Goal: Check status: Check status

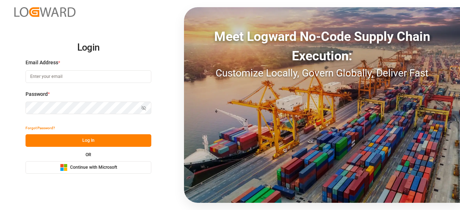
click at [113, 76] on input at bounding box center [88, 76] width 126 height 13
click at [0, 210] on com-1password-button at bounding box center [0, 210] width 0 height 0
click at [54, 74] on input at bounding box center [88, 76] width 126 height 13
type input "[EMAIL_ADDRESS][PERSON_NAME][DOMAIN_NAME]"
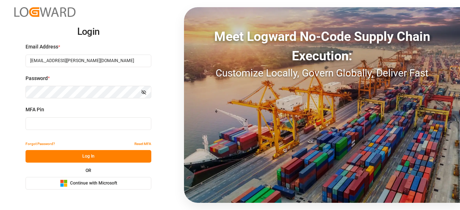
type input "111861"
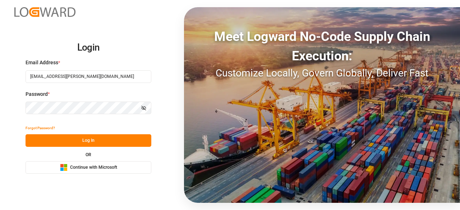
click at [55, 137] on button "Log In" at bounding box center [88, 140] width 126 height 13
click at [47, 81] on input at bounding box center [88, 76] width 126 height 13
type input "[EMAIL_ADDRESS][PERSON_NAME][DOMAIN_NAME]"
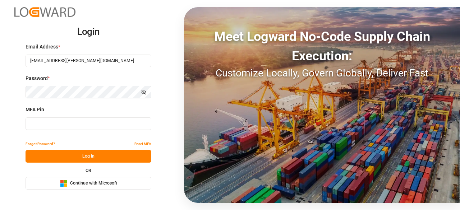
click at [68, 123] on input at bounding box center [88, 123] width 126 height 13
click at [101, 126] on input at bounding box center [88, 123] width 126 height 13
paste input "072391"
type input "072391"
click at [102, 155] on button "Log In" at bounding box center [88, 156] width 126 height 13
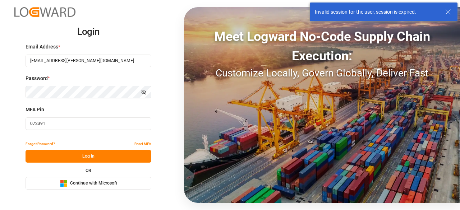
click at [102, 155] on button "Log In" at bounding box center [88, 156] width 126 height 13
drag, startPoint x: 106, startPoint y: 61, endPoint x: 53, endPoint y: 63, distance: 52.1
click at [53, 63] on input "[EMAIL_ADDRESS][PERSON_NAME][DOMAIN_NAME]" at bounding box center [88, 61] width 126 height 13
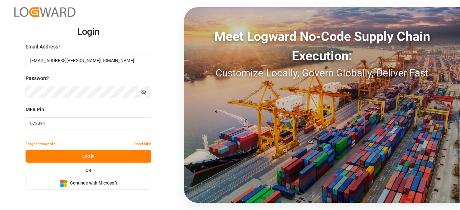
click at [107, 64] on input "[EMAIL_ADDRESS][PERSON_NAME][DOMAIN_NAME]" at bounding box center [88, 61] width 126 height 13
drag, startPoint x: 95, startPoint y: 59, endPoint x: 4, endPoint y: 60, distance: 90.9
click at [4, 60] on div "Login Email Address * charan.machavarapu@logward.com Password * Show password M…" at bounding box center [230, 105] width 460 height 210
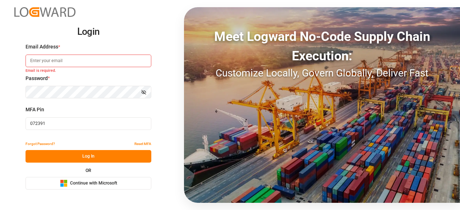
click at [172, 120] on div "Login Email Address * Email is required. Password * Show password MFA Pin 07239…" at bounding box center [230, 105] width 460 height 210
click at [0, 90] on div "Login Email Address * Email is required. Password * Show password MFA Pin 07239…" at bounding box center [230, 105] width 460 height 210
click at [53, 58] on input at bounding box center [88, 61] width 126 height 13
click at [119, 22] on h2 "Login" at bounding box center [88, 31] width 126 height 23
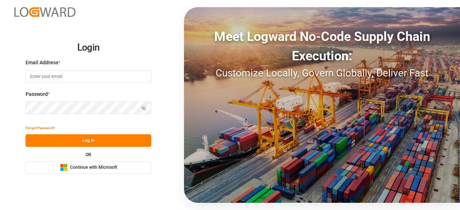
click at [45, 79] on input at bounding box center [88, 76] width 126 height 13
type input "[EMAIL_ADDRESS][PERSON_NAME][DOMAIN_NAME]"
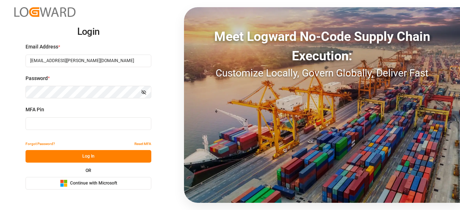
type input "072391"
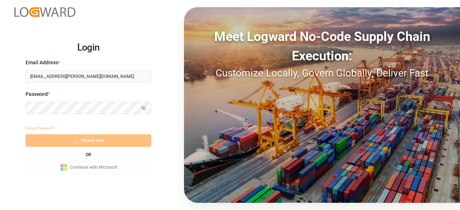
click at [70, 135] on div "Forgot Password? Please wait OR Microsoft Logo Continue with Microsoft" at bounding box center [88, 148] width 126 height 52
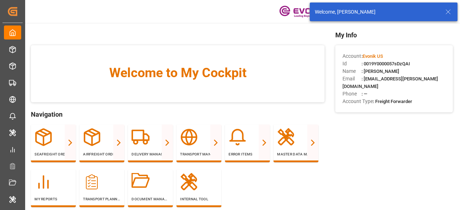
click at [445, 13] on icon at bounding box center [447, 12] width 9 height 9
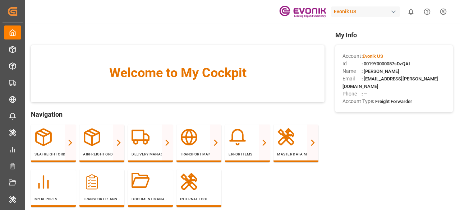
click at [357, 11] on div "Evonik US" at bounding box center [365, 11] width 69 height 10
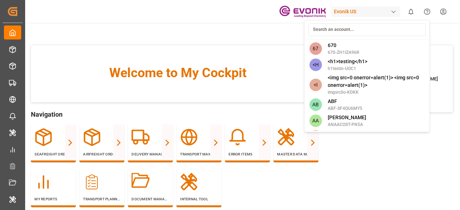
click at [211, 28] on html "Created by potrace 1.15, written by [PERSON_NAME] [DATE]-[DATE] Created by potr…" at bounding box center [230, 105] width 460 height 210
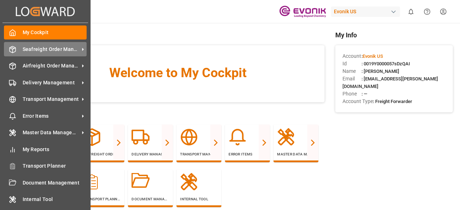
click at [12, 48] on icon at bounding box center [12, 49] width 7 height 7
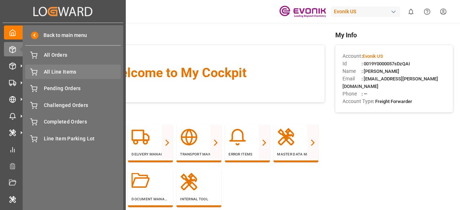
click at [48, 72] on span "All Line Items" at bounding box center [82, 72] width 77 height 8
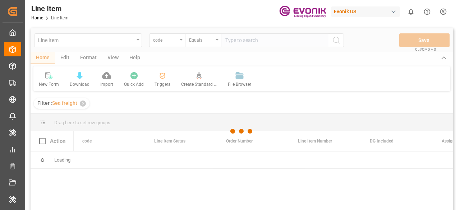
click at [93, 39] on div at bounding box center [242, 131] width 422 height 206
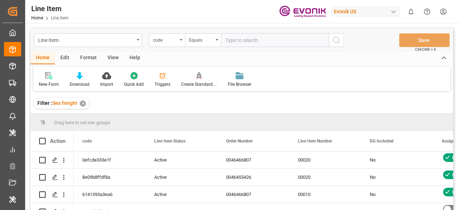
click at [83, 104] on div "✕" at bounding box center [83, 104] width 6 height 6
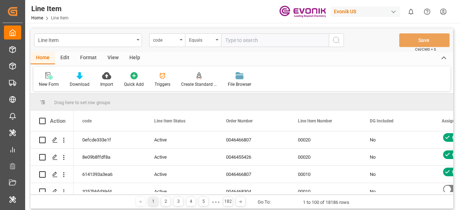
click at [111, 44] on div "Line Item" at bounding box center [88, 40] width 108 height 14
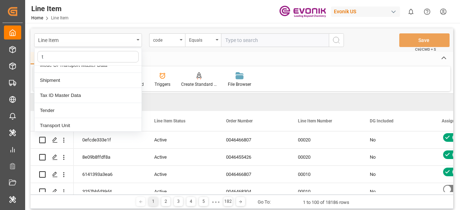
scroll to position [113, 0]
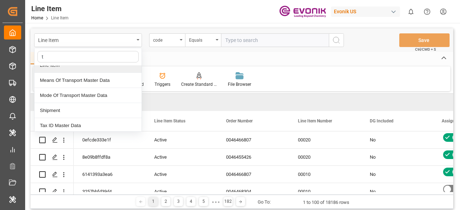
type input "tr"
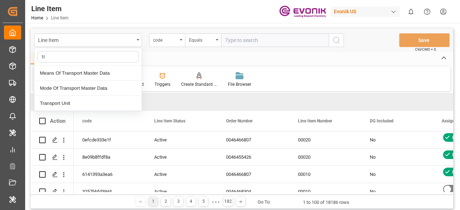
scroll to position [0, 0]
click at [90, 100] on div "Transport Unit" at bounding box center [87, 103] width 107 height 15
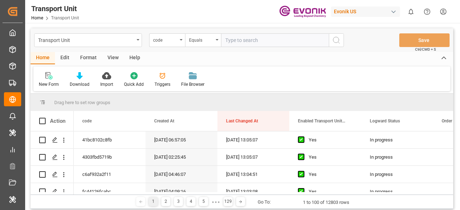
click at [236, 42] on input "text" at bounding box center [275, 40] width 108 height 14
paste input "072391"
type input "072391"
paste input "f17f1fc18c8c"
type input "f17f1fc18c8c"
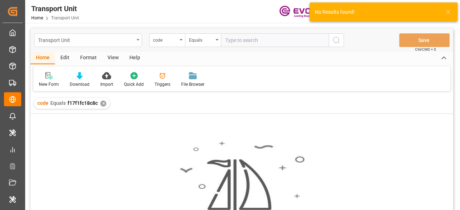
click at [89, 37] on div "Transport Unit" at bounding box center [86, 39] width 96 height 9
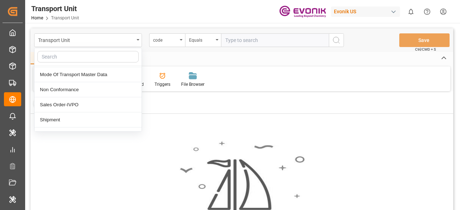
scroll to position [180, 0]
click at [80, 103] on div "Shipment" at bounding box center [87, 104] width 107 height 15
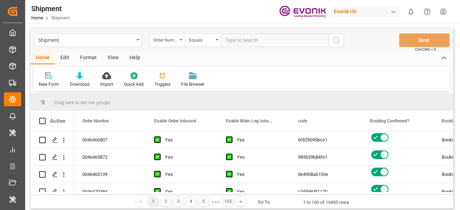
click at [261, 47] on input "text" at bounding box center [275, 40] width 108 height 14
paste input "f17f1fc18c8c"
type input "f17f1fc18c8c"
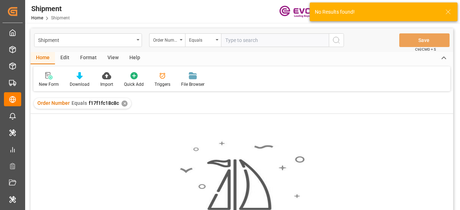
click at [125, 101] on div "✕" at bounding box center [124, 104] width 6 height 6
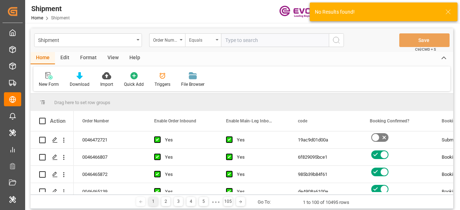
click at [186, 41] on div "Equals" at bounding box center [203, 40] width 36 height 14
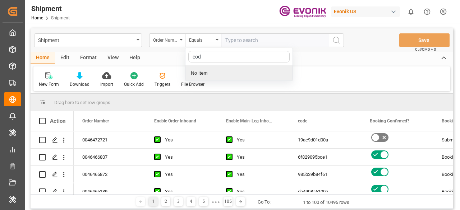
type input "code"
click at [320, 62] on div "Home Edit Format View Help" at bounding box center [242, 58] width 422 height 12
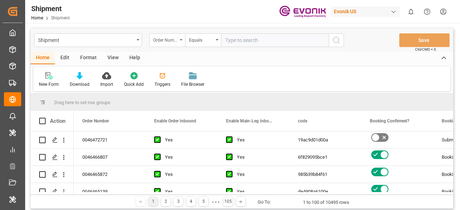
click at [176, 39] on div "Order Number" at bounding box center [165, 39] width 24 height 8
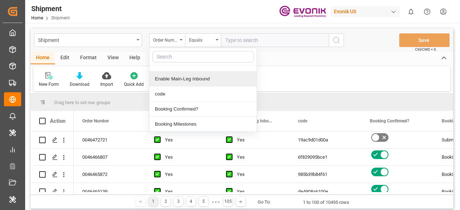
scroll to position [36, 0]
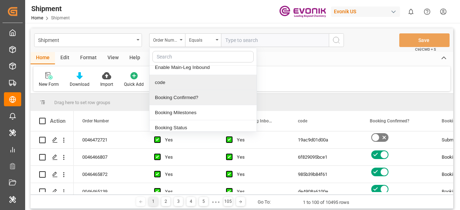
click at [169, 86] on div "code" at bounding box center [202, 82] width 107 height 15
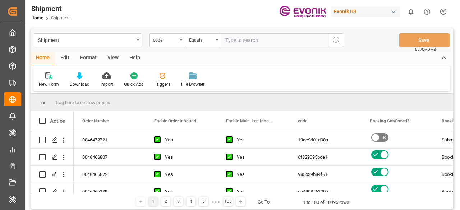
click at [251, 43] on input "text" at bounding box center [275, 40] width 108 height 14
paste input "f17f1fc18c8c"
type input "f17f1fc18c8c"
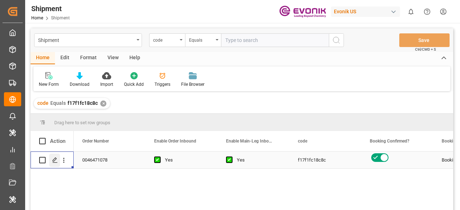
click at [53, 160] on icon "Press SPACE to select this row." at bounding box center [55, 160] width 6 height 6
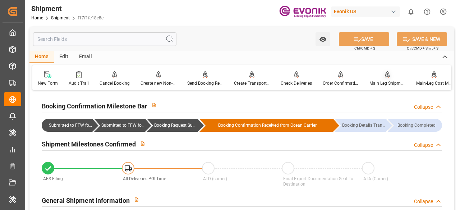
click at [385, 73] on icon at bounding box center [387, 74] width 5 height 7
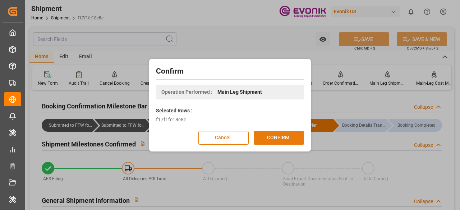
click at [281, 135] on button "CONFIRM" at bounding box center [278, 138] width 50 height 14
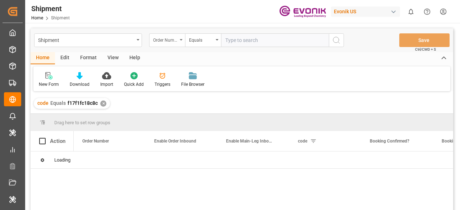
click at [177, 38] on div "Order Number" at bounding box center [167, 40] width 36 height 14
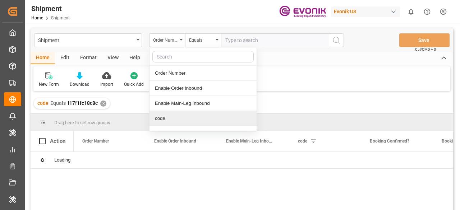
click at [168, 122] on div "code" at bounding box center [202, 118] width 107 height 15
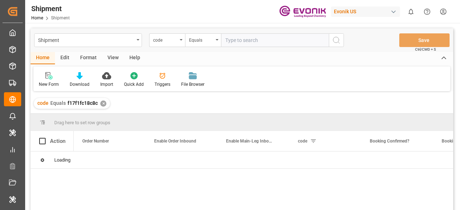
click at [105, 104] on div "✕" at bounding box center [103, 104] width 6 height 6
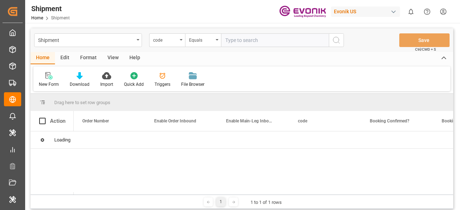
click at [243, 33] on input "text" at bounding box center [275, 40] width 108 height 14
paste input "985b39b84f61"
type input "985b39b84f61"
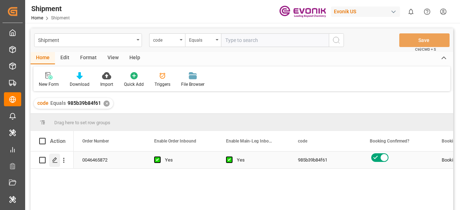
click at [56, 163] on line "Press SPACE to select this row." at bounding box center [55, 163] width 4 height 0
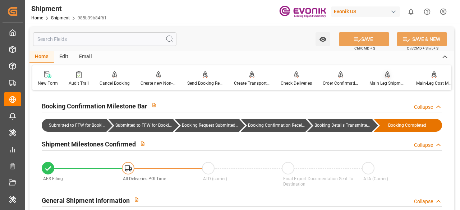
click at [384, 79] on div "Main Leg Shipment" at bounding box center [387, 79] width 47 height 16
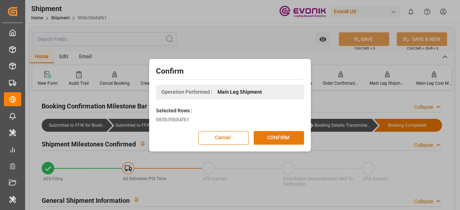
click at [279, 139] on button "CONFIRM" at bounding box center [278, 138] width 50 height 14
